Goal: Navigation & Orientation: Go to known website

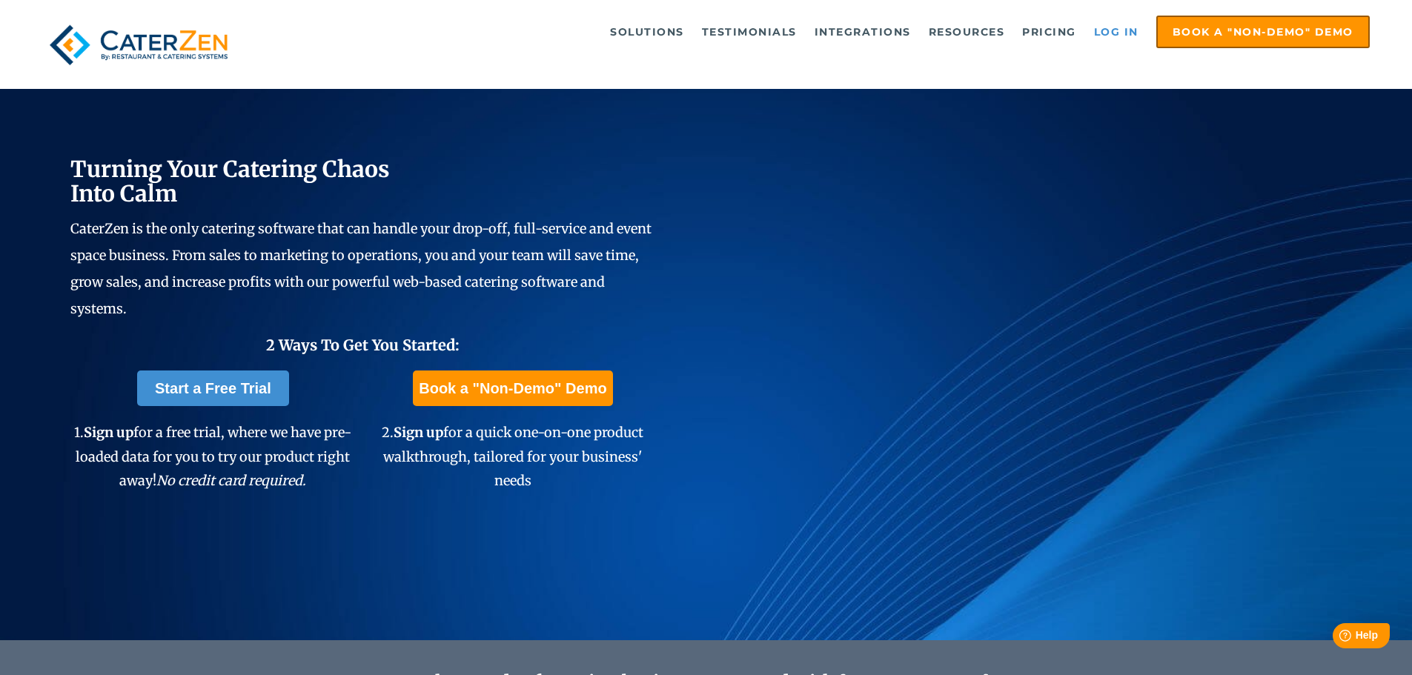
click at [1118, 34] on link "Log in" at bounding box center [1116, 32] width 59 height 30
click at [1127, 27] on link "Log in" at bounding box center [1116, 32] width 59 height 30
click at [1123, 38] on link "Log in" at bounding box center [1116, 32] width 59 height 30
